Goal: Communication & Community: Participate in discussion

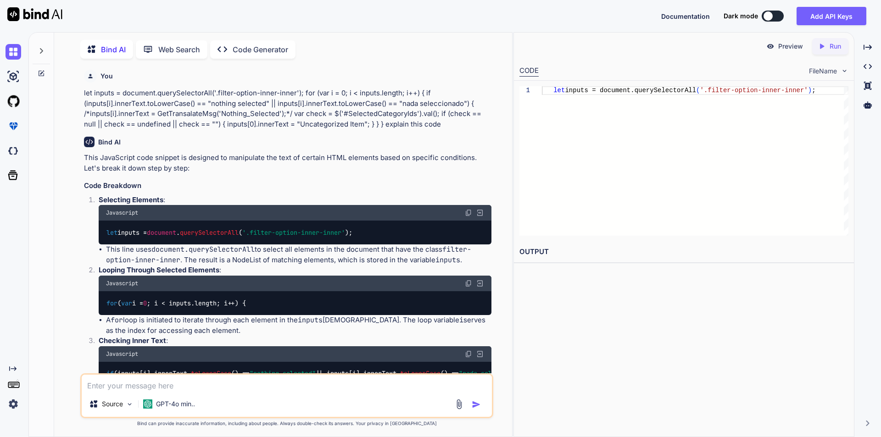
scroll to position [379, 0]
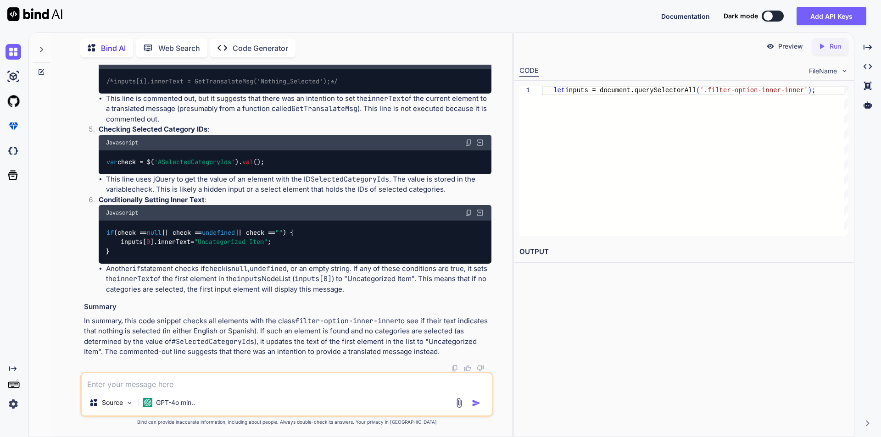
click at [45, 48] on div at bounding box center [41, 47] width 17 height 32
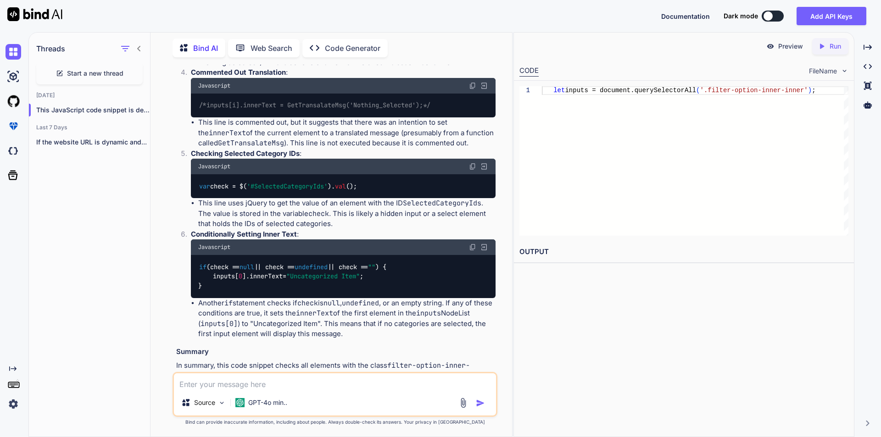
scroll to position [410, 0]
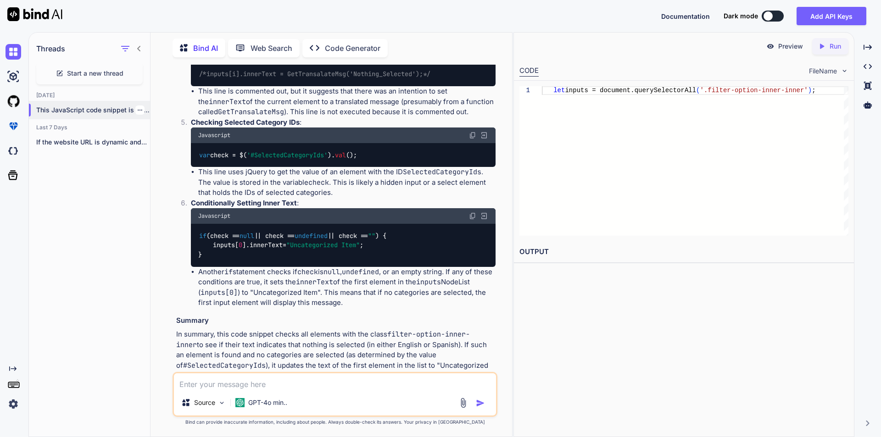
click at [140, 107] on div at bounding box center [139, 110] width 9 height 9
click at [137, 108] on icon "button" at bounding box center [140, 110] width 6 height 6
click at [156, 142] on span "Delete" at bounding box center [161, 144] width 20 height 9
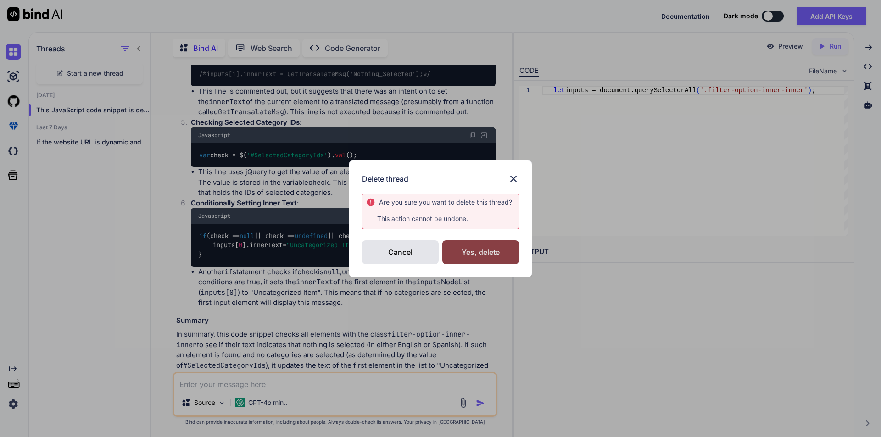
click at [460, 255] on div "Yes, delete" at bounding box center [480, 252] width 77 height 24
click at [515, 176] on img at bounding box center [513, 178] width 11 height 11
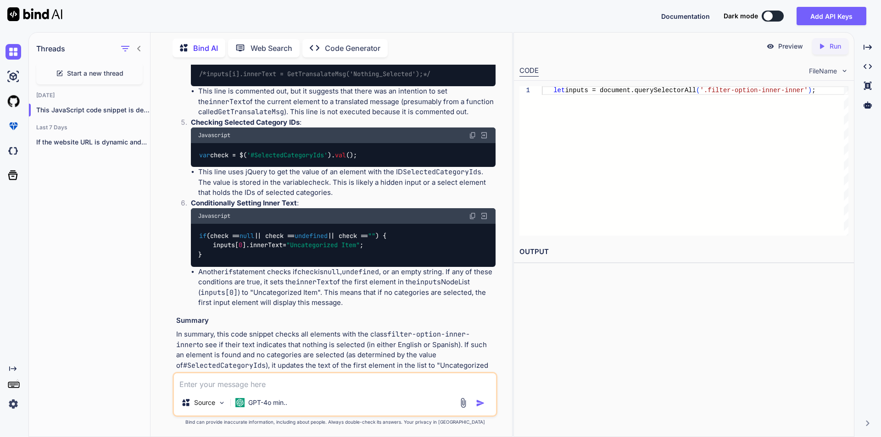
click at [93, 65] on div "Start a new thread" at bounding box center [89, 73] width 106 height 22
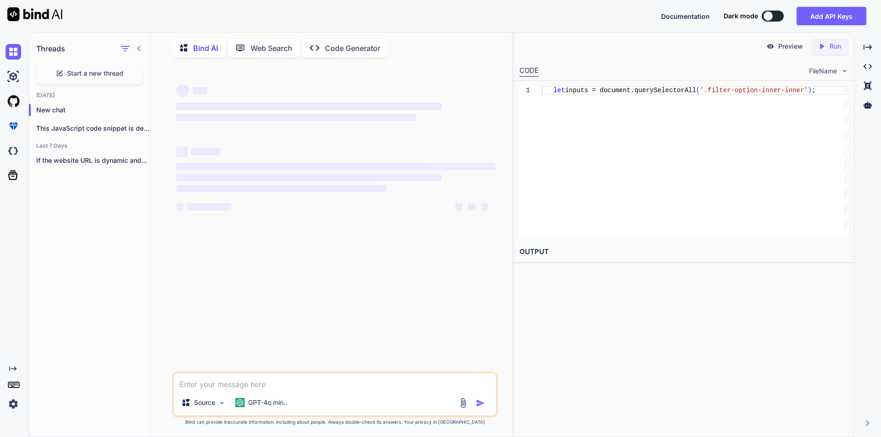
click at [251, 387] on textarea at bounding box center [335, 382] width 322 height 17
paste textarea "const defaultImage = "/Content/Images/NoImage.png";"
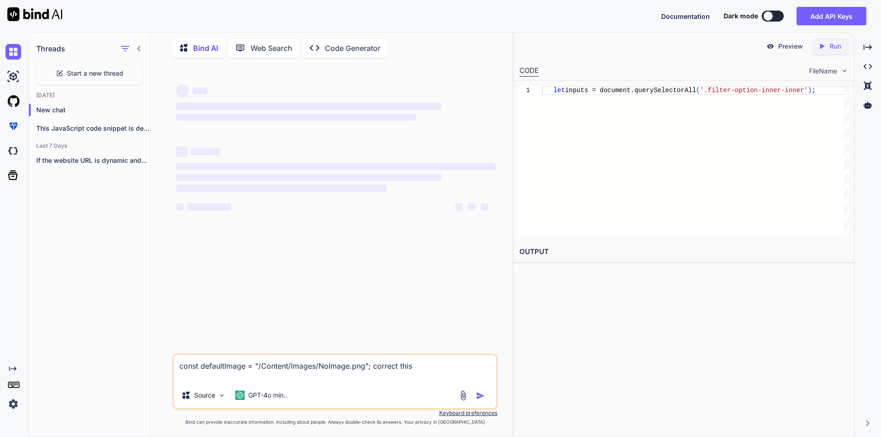
type textarea "const defaultImage = "/Content/Images/NoImage.png"; correct this"
